Goal: Download file/media

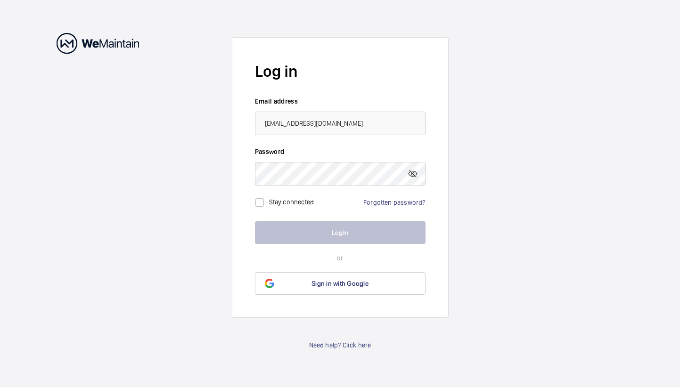
click at [340, 129] on input "[EMAIL_ADDRESS][DOMAIN_NAME]" at bounding box center [340, 124] width 171 height 24
type input "[EMAIL_ADDRESS][DOMAIN_NAME]"
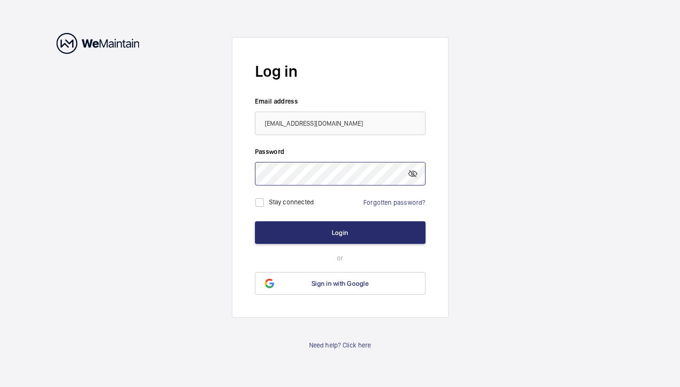
click at [255, 222] on button "Login" at bounding box center [340, 233] width 171 height 23
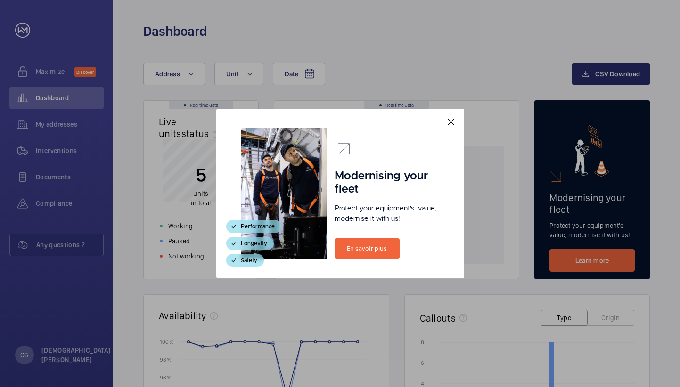
click at [449, 121] on mat-icon at bounding box center [450, 121] width 11 height 11
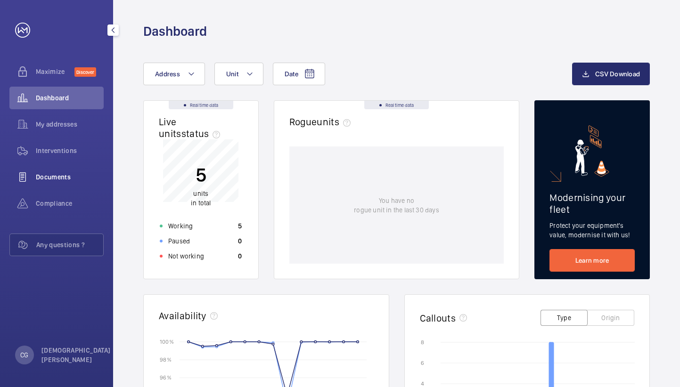
click at [53, 176] on span "Documents" at bounding box center [70, 177] width 68 height 9
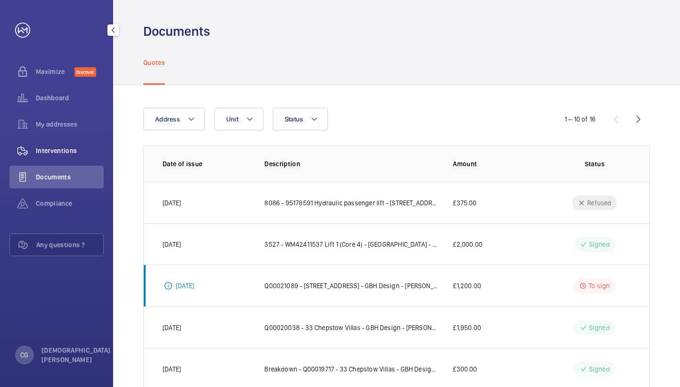
click at [71, 150] on span "Interventions" at bounding box center [70, 150] width 68 height 9
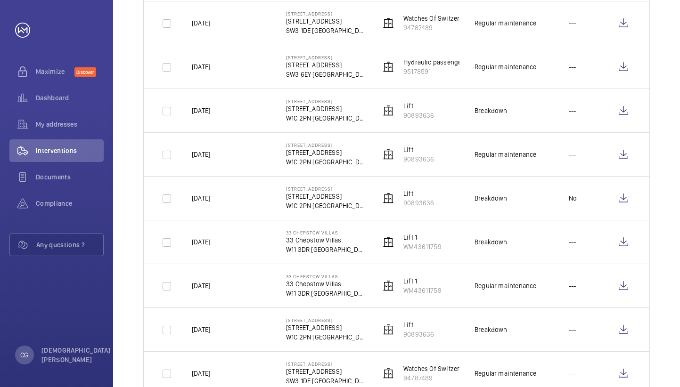
scroll to position [283, 0]
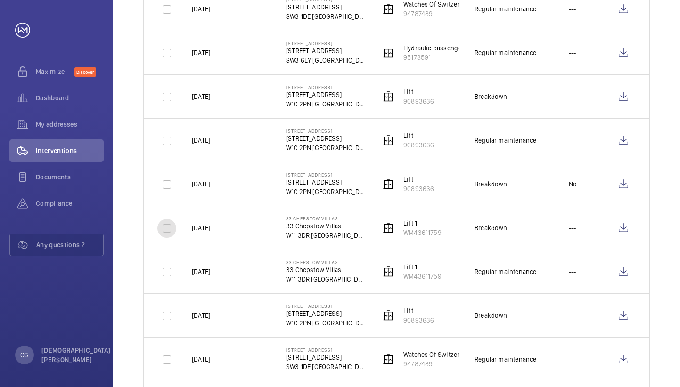
click at [163, 226] on input "checkbox" at bounding box center [166, 228] width 19 height 19
checkbox input "true"
click at [169, 183] on input "checkbox" at bounding box center [166, 184] width 19 height 19
checkbox input "true"
click at [166, 143] on input "checkbox" at bounding box center [166, 141] width 19 height 19
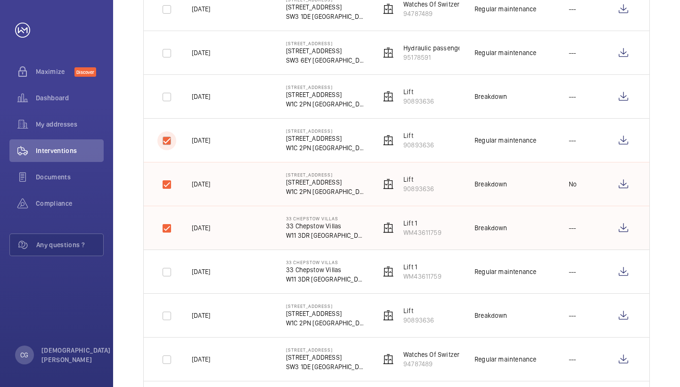
checkbox input "true"
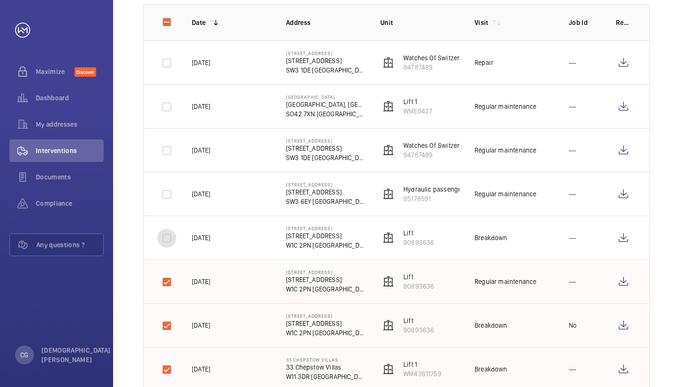
click at [167, 235] on input "checkbox" at bounding box center [166, 238] width 19 height 19
checkbox input "true"
click at [168, 191] on input "checkbox" at bounding box center [166, 194] width 19 height 19
checkbox input "true"
click at [171, 147] on input "checkbox" at bounding box center [166, 150] width 19 height 19
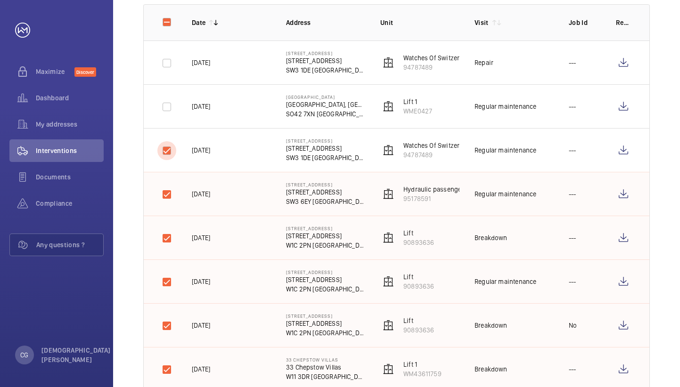
checkbox input "true"
click at [169, 109] on input "checkbox" at bounding box center [166, 107] width 19 height 19
checkbox input "true"
click at [165, 62] on input "checkbox" at bounding box center [166, 63] width 19 height 19
checkbox input "true"
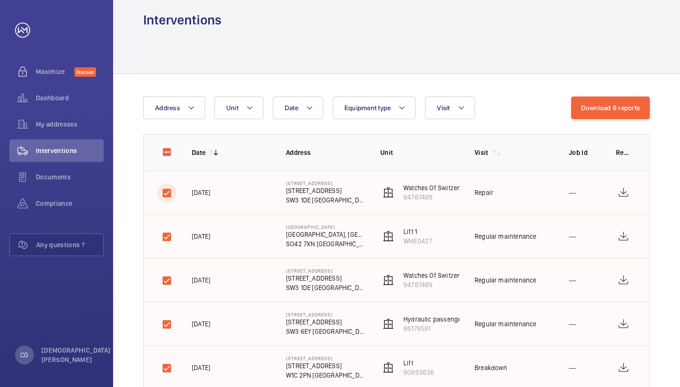
scroll to position [0, 0]
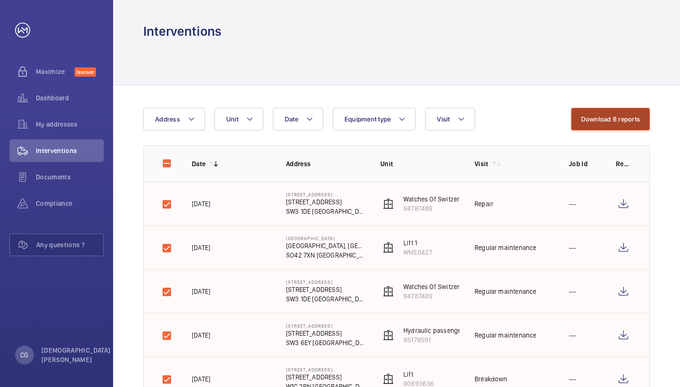
click at [610, 118] on button "Download 8 reports" at bounding box center [610, 119] width 79 height 23
click at [25, 282] on div "Maximize Discover Dashboard My addresses Interventions Documents Compliance Any…" at bounding box center [56, 193] width 113 height 387
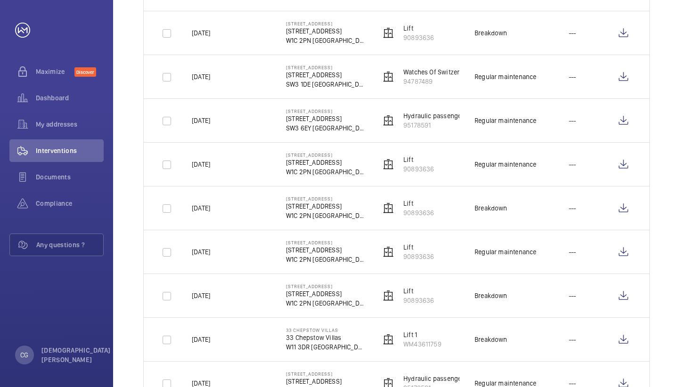
scroll to position [707, 0]
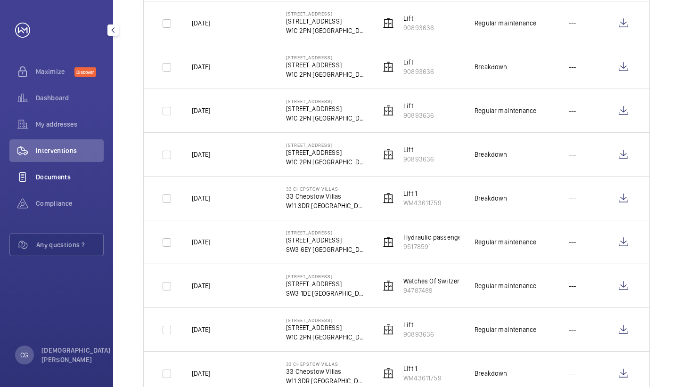
click at [40, 175] on span "Documents" at bounding box center [70, 177] width 68 height 9
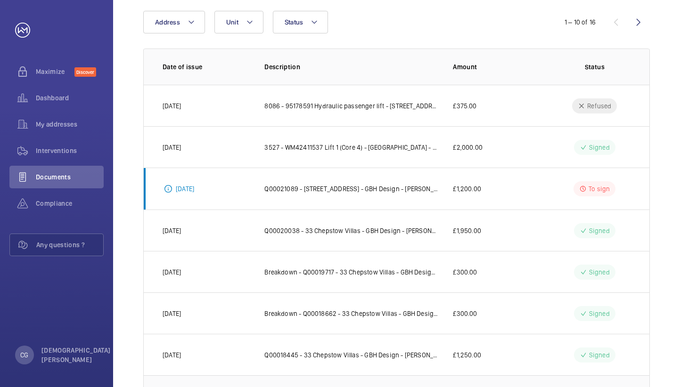
scroll to position [91, 0]
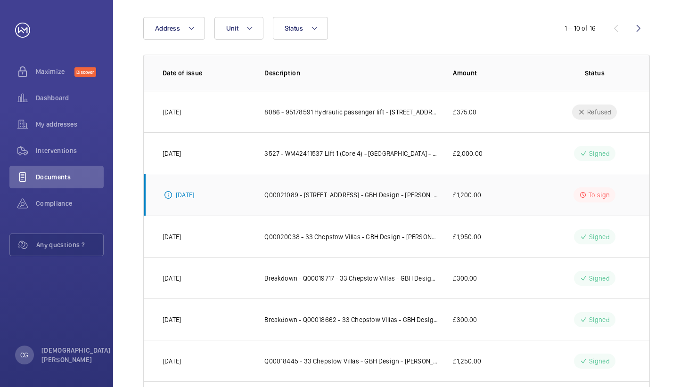
click at [194, 194] on p "[DATE]" at bounding box center [185, 194] width 18 height 9
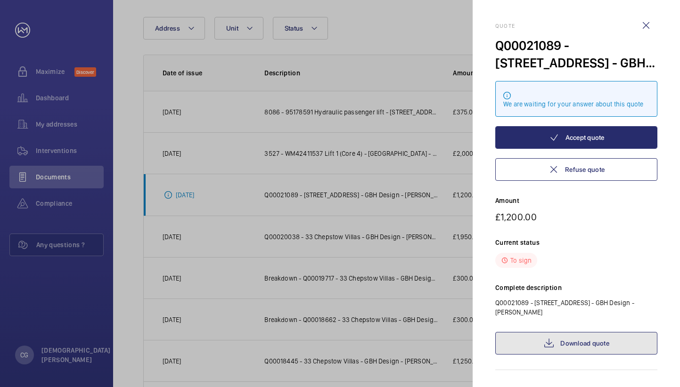
click at [583, 340] on link "Download quote" at bounding box center [576, 343] width 162 height 23
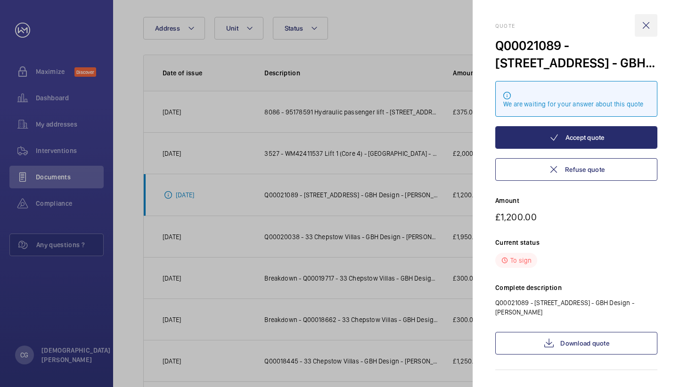
click at [645, 23] on wm-front-icon-button at bounding box center [646, 25] width 23 height 23
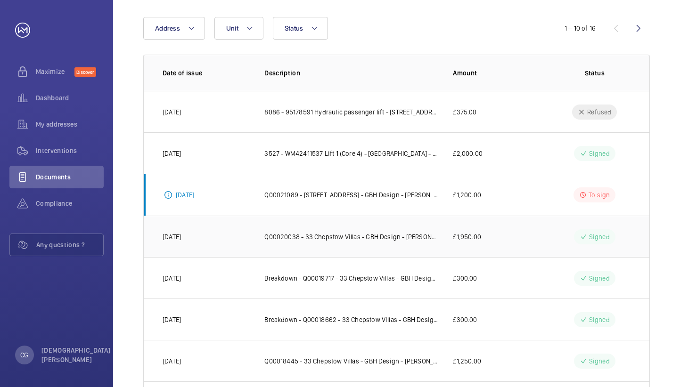
click at [181, 237] on p "[DATE]" at bounding box center [172, 236] width 18 height 9
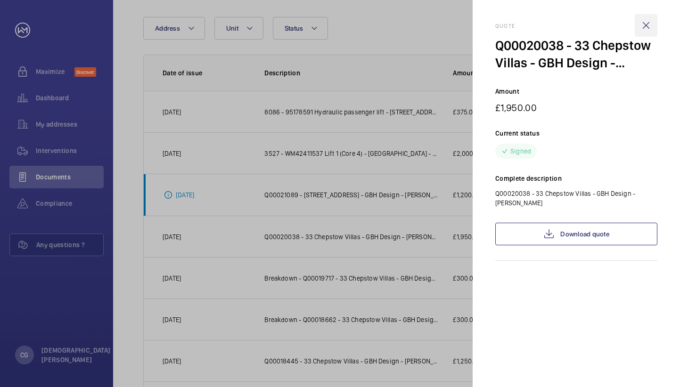
click at [646, 23] on wm-front-icon-button at bounding box center [646, 25] width 23 height 23
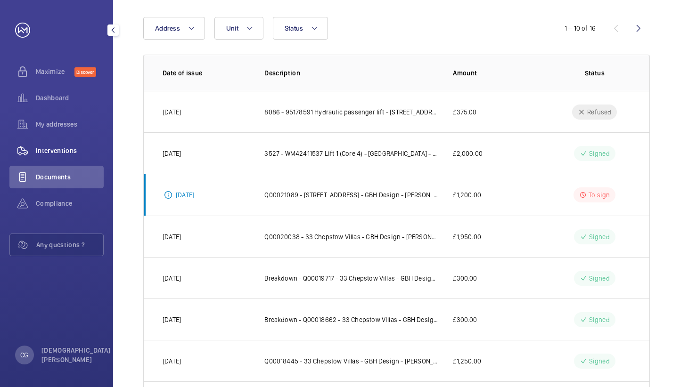
click at [59, 148] on span "Interventions" at bounding box center [70, 150] width 68 height 9
